Goal: Task Accomplishment & Management: Manage account settings

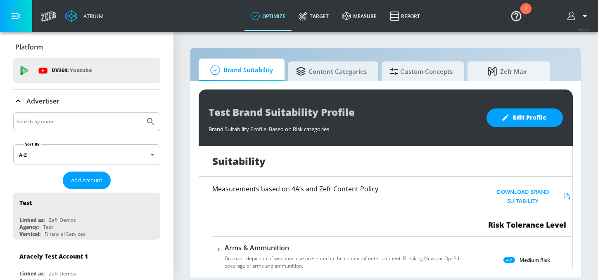
click at [73, 121] on input "Search by name" at bounding box center [79, 121] width 125 height 11
click at [311, 21] on link "Target" at bounding box center [313, 16] width 43 height 30
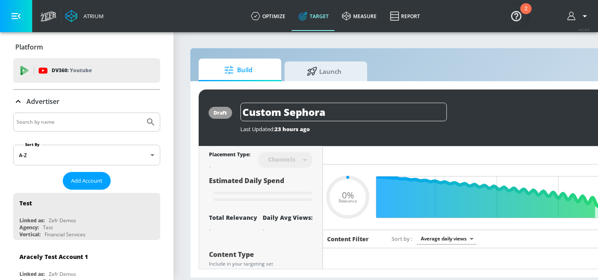
type input "0.6"
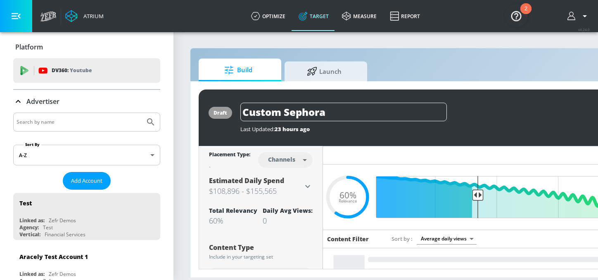
click at [72, 121] on input "Search by name" at bounding box center [79, 122] width 125 height 11
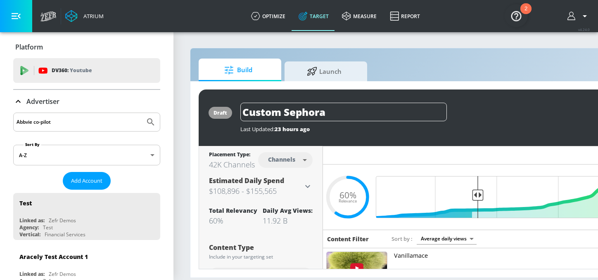
type input "Abbvie co-pilot"
click at [142, 113] on button "Submit Search" at bounding box center [151, 122] width 18 height 18
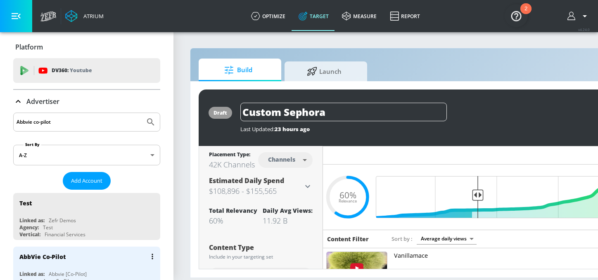
click at [50, 261] on div "AbbVie Co-Pilot" at bounding box center [88, 257] width 139 height 20
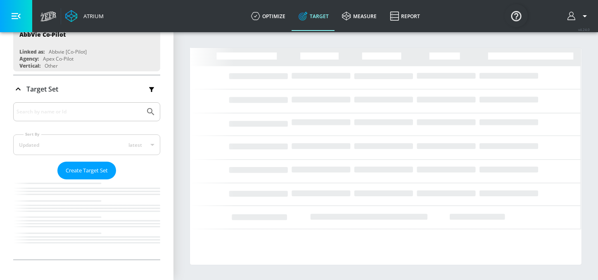
scroll to position [106, 0]
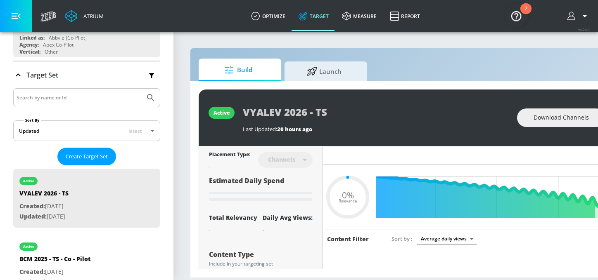
type input "0.05"
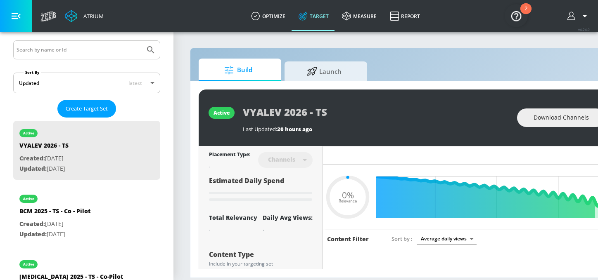
scroll to position [154, 0]
click at [73, 234] on p "Updated: [DATE]" at bounding box center [54, 234] width 71 height 10
type input "BCM 2025 - TS - Co - Pilot"
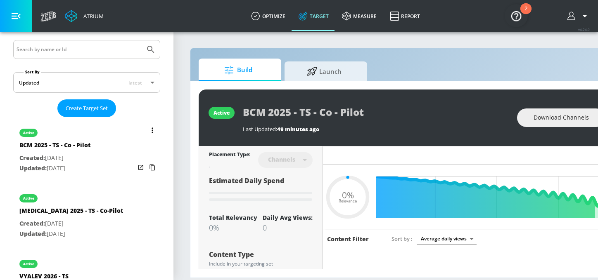
type input "0.21"
